Goal: Information Seeking & Learning: Learn about a topic

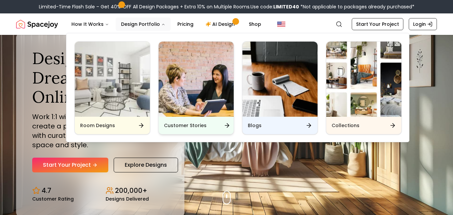
click at [199, 73] on img "Main" at bounding box center [196, 79] width 75 height 75
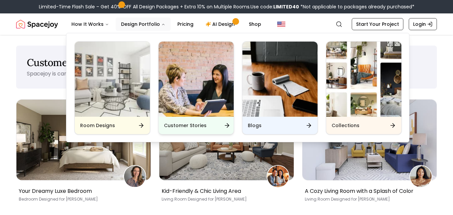
click at [199, 73] on img "Main" at bounding box center [196, 79] width 75 height 75
click at [214, 125] on div "Customer Stories" at bounding box center [196, 125] width 75 height 17
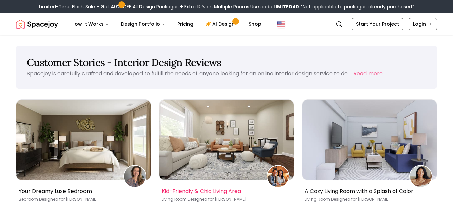
click at [214, 115] on img at bounding box center [226, 140] width 134 height 81
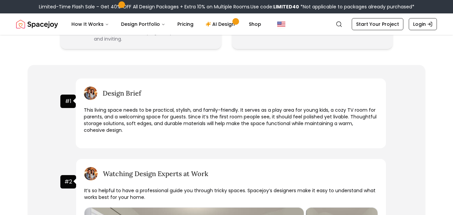
scroll to position [501, 0]
